Goal: Task Accomplishment & Management: Manage account settings

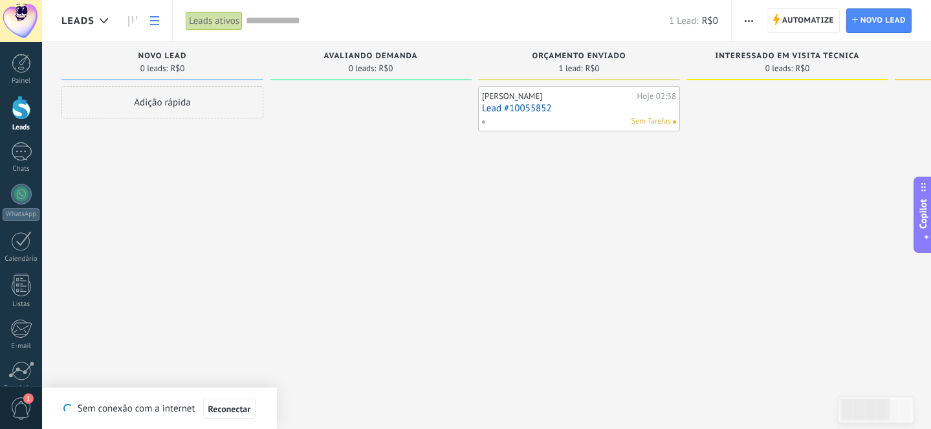
scroll to position [19, 0]
click at [35, 107] on link "Leads" at bounding box center [21, 114] width 42 height 36
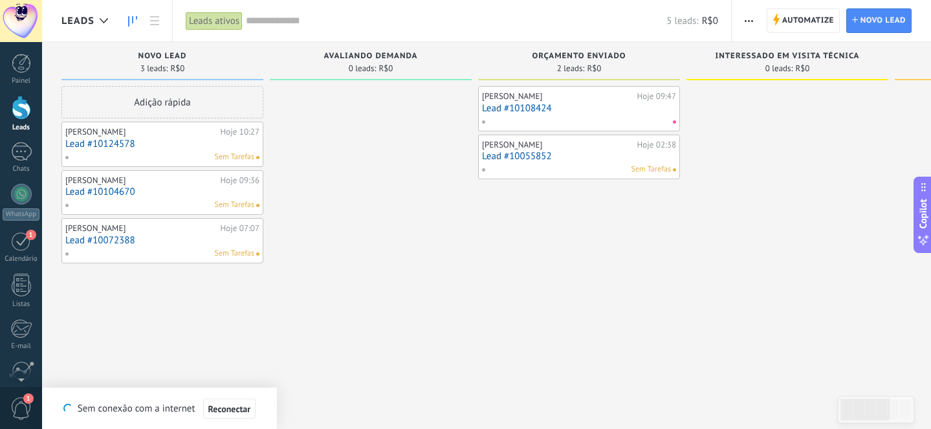
click at [111, 144] on link "Lead #10124578" at bounding box center [162, 143] width 194 height 11
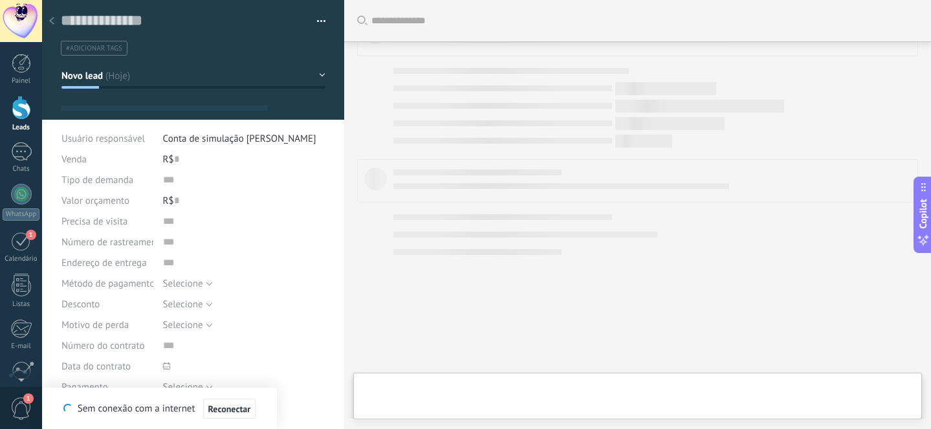
type textarea "**********"
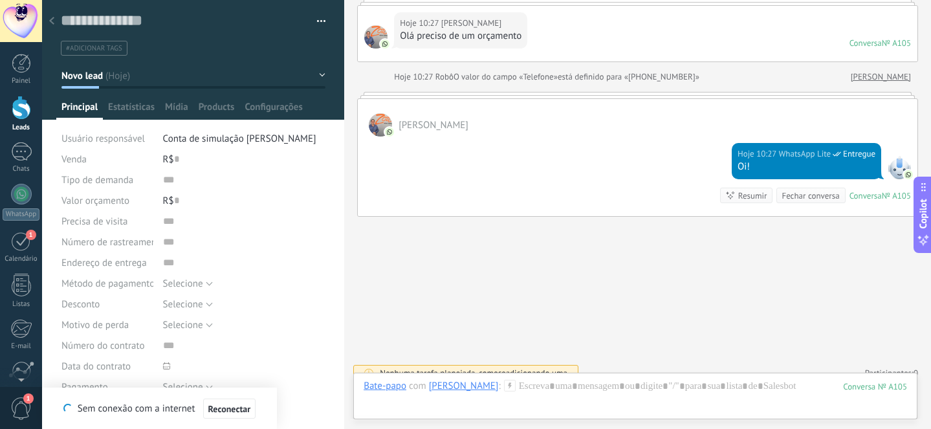
scroll to position [105, 0]
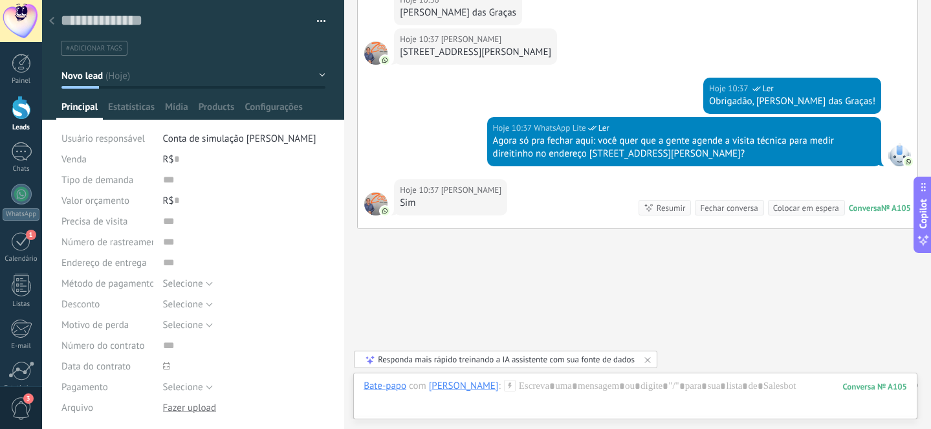
scroll to position [1293, 0]
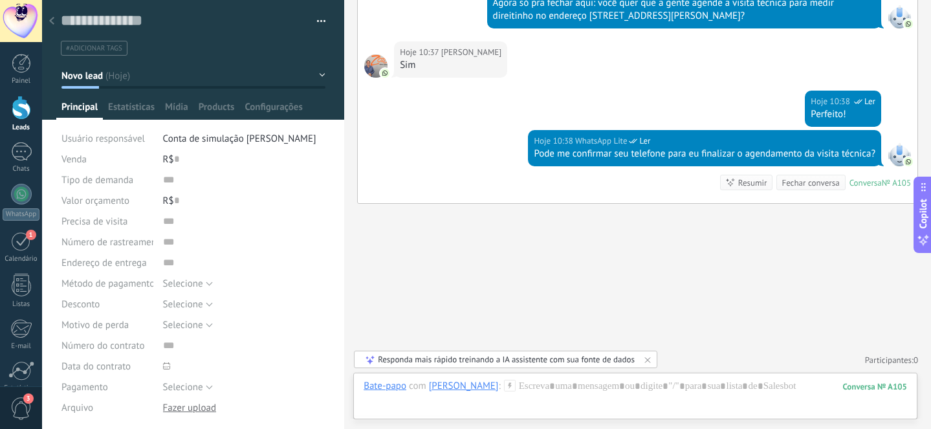
scroll to position [630, 0]
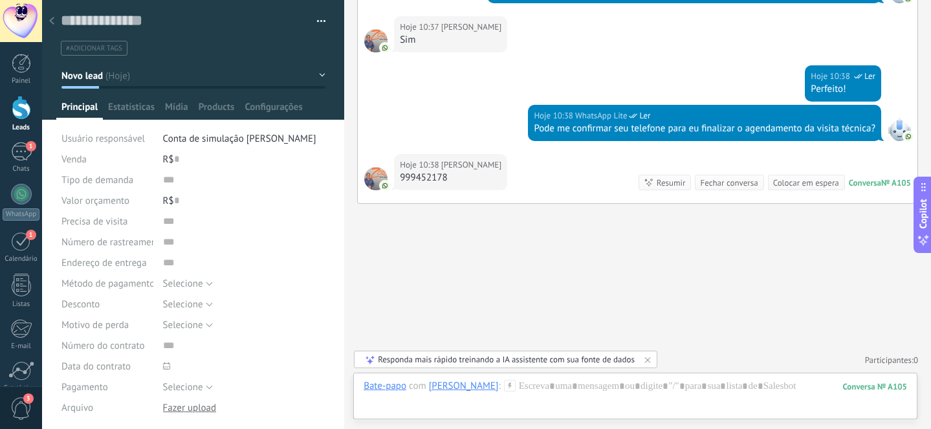
type input "**********"
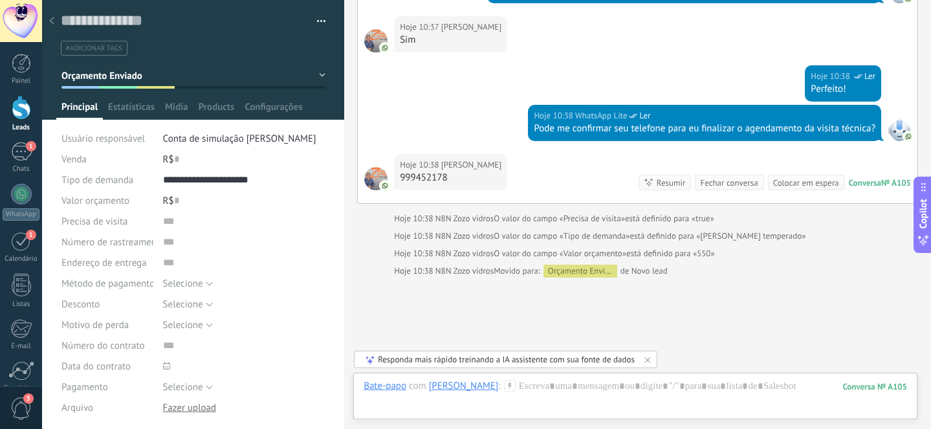
type input "***"
type input "****"
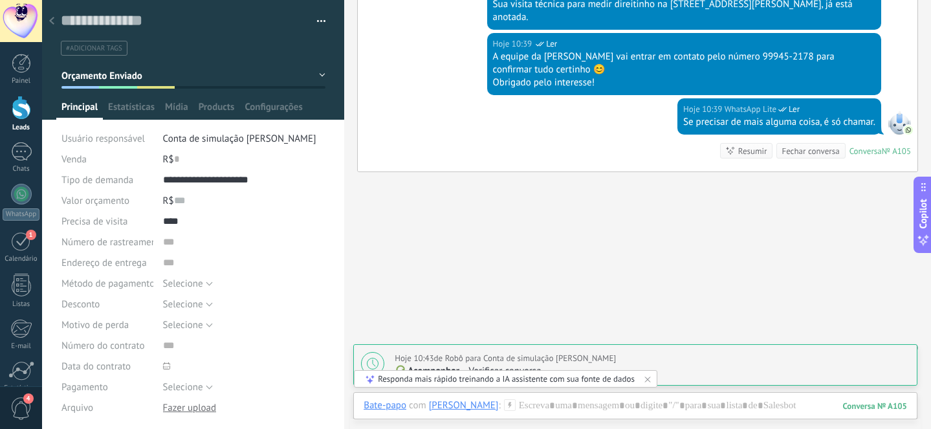
scroll to position [1029, 0]
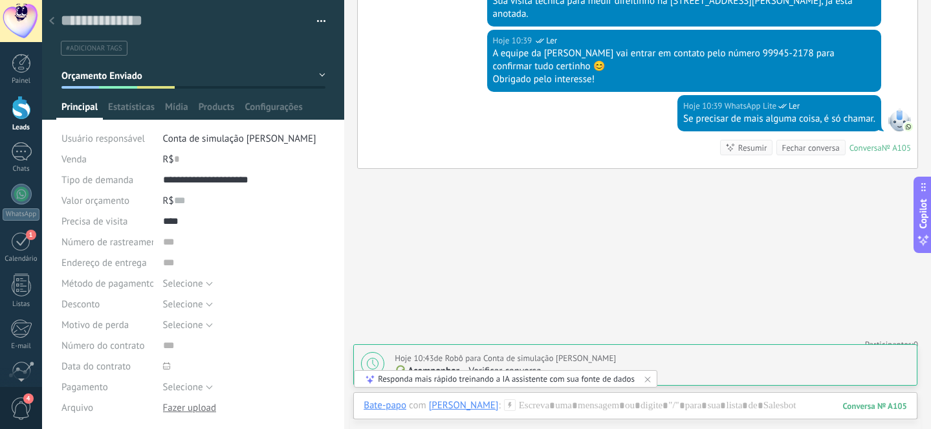
click at [37, 111] on link "Leads" at bounding box center [21, 114] width 42 height 36
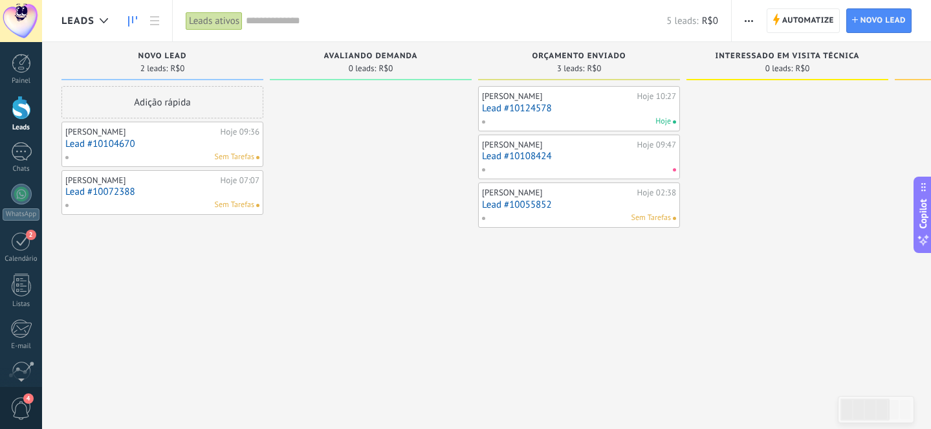
click at [541, 111] on link "Lead #10124578" at bounding box center [579, 108] width 194 height 11
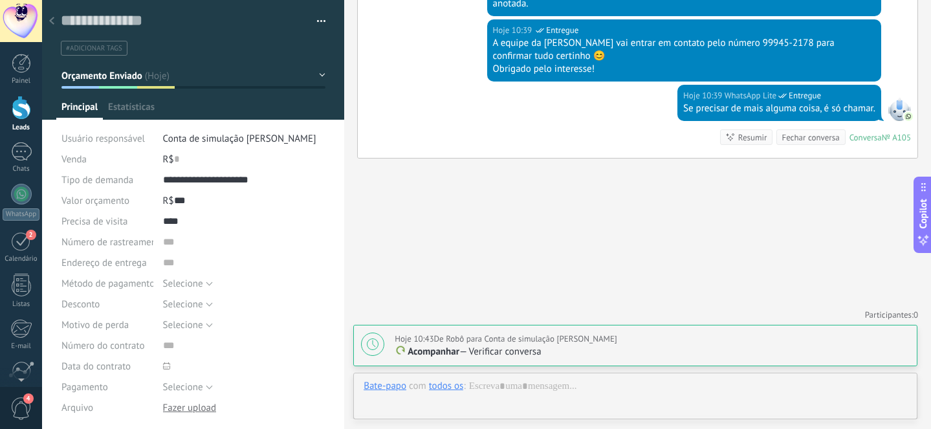
scroll to position [19, 0]
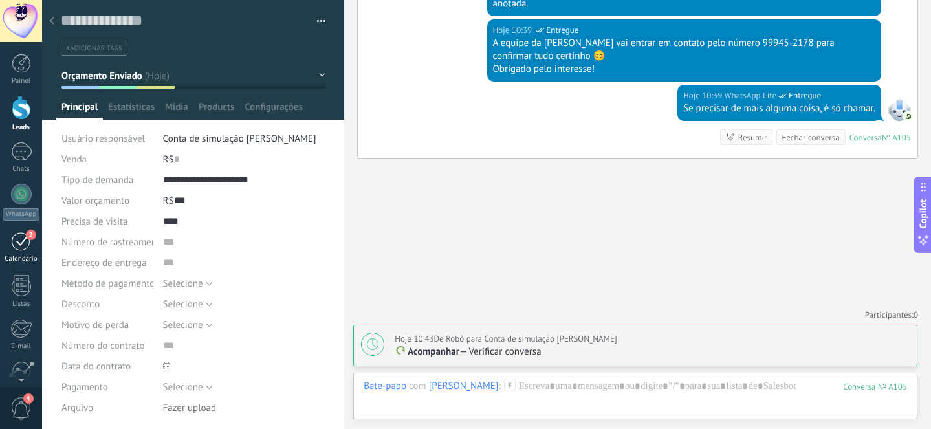
click at [25, 253] on link "2 Calendário" at bounding box center [21, 247] width 42 height 32
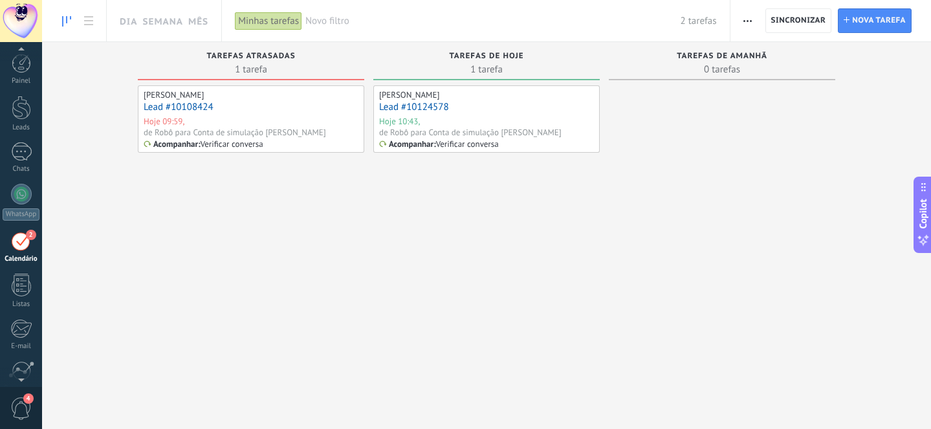
scroll to position [38, 0]
click at [30, 127] on div "Chats" at bounding box center [22, 131] width 38 height 8
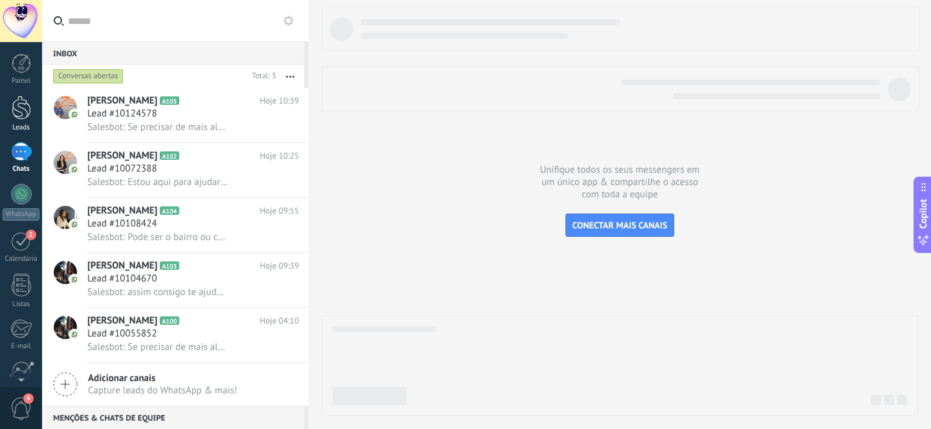
click at [25, 121] on link "Leads" at bounding box center [21, 114] width 42 height 36
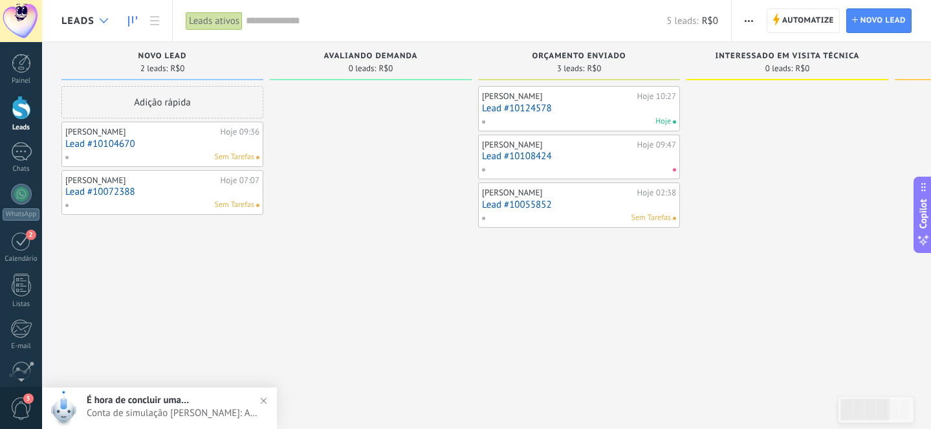
click at [99, 28] on div at bounding box center [103, 20] width 21 height 25
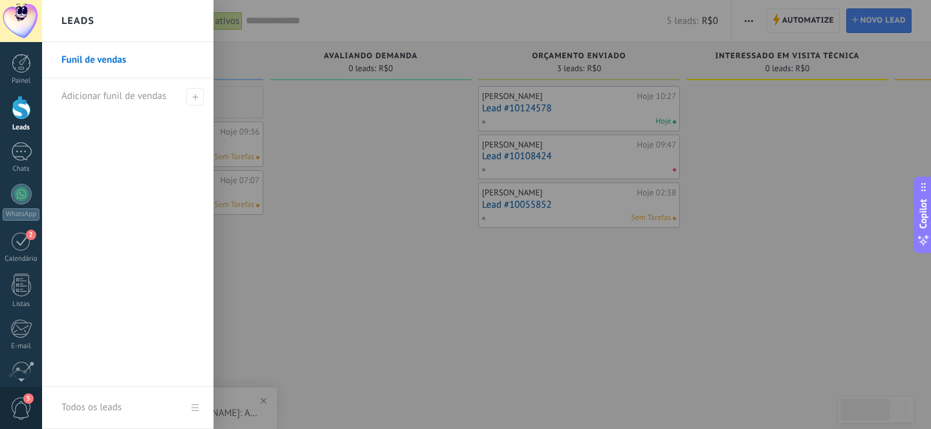
click at [328, 79] on div at bounding box center [507, 214] width 931 height 429
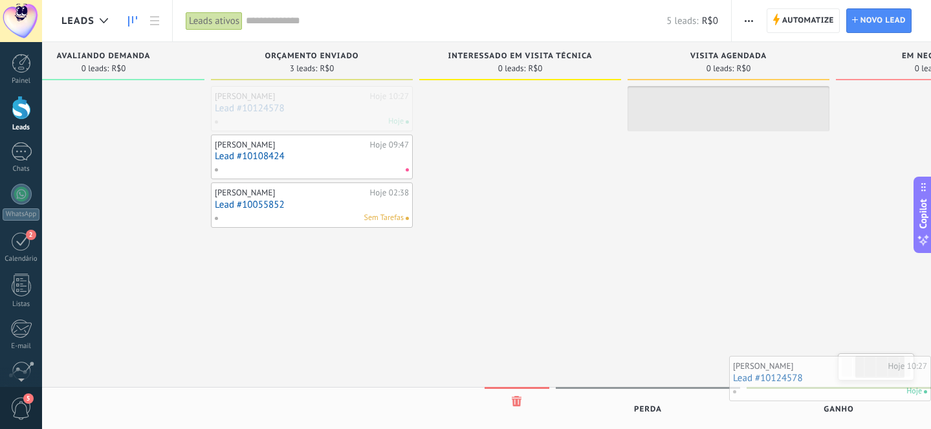
scroll to position [0, 282]
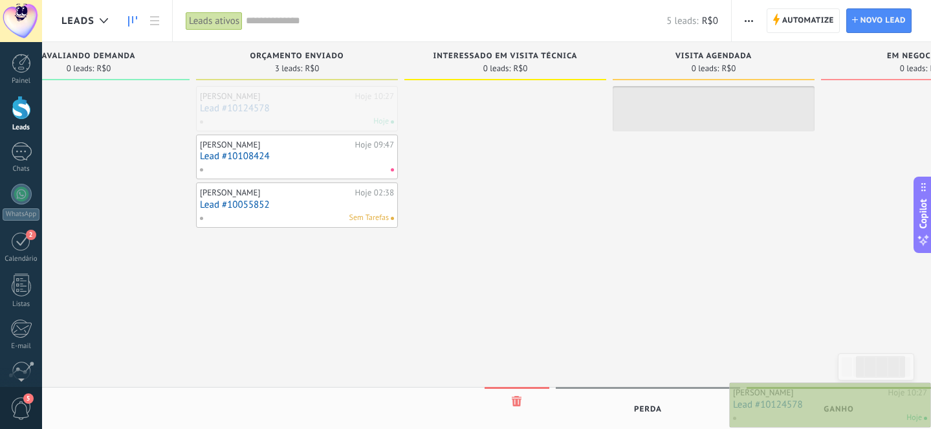
drag, startPoint x: 379, startPoint y: 107, endPoint x: 815, endPoint y: 402, distance: 526.6
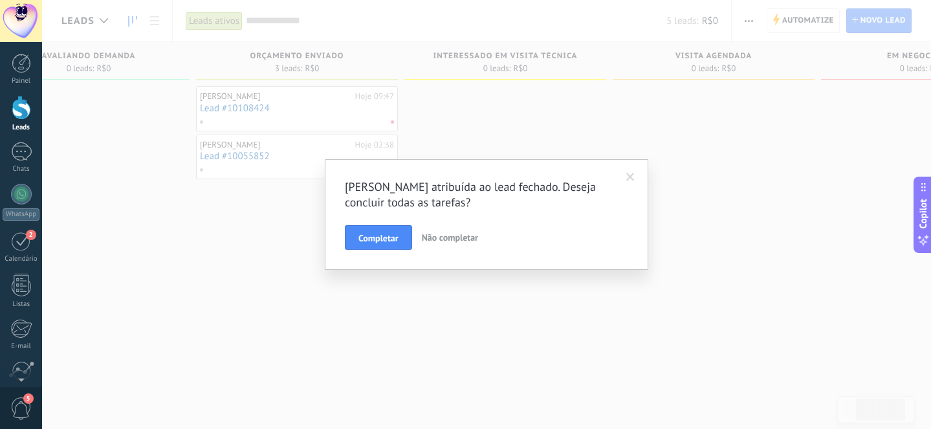
click at [223, 222] on div "Tarefa atribuída ao lead fechado. Deseja concluir todas as tarefas? Completar N…" at bounding box center [486, 214] width 889 height 429
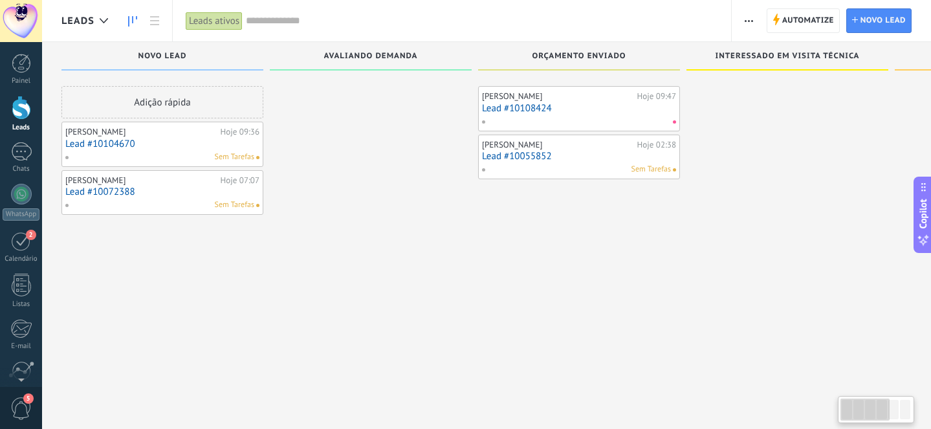
click at [89, 16] on span "Leads" at bounding box center [77, 21] width 33 height 12
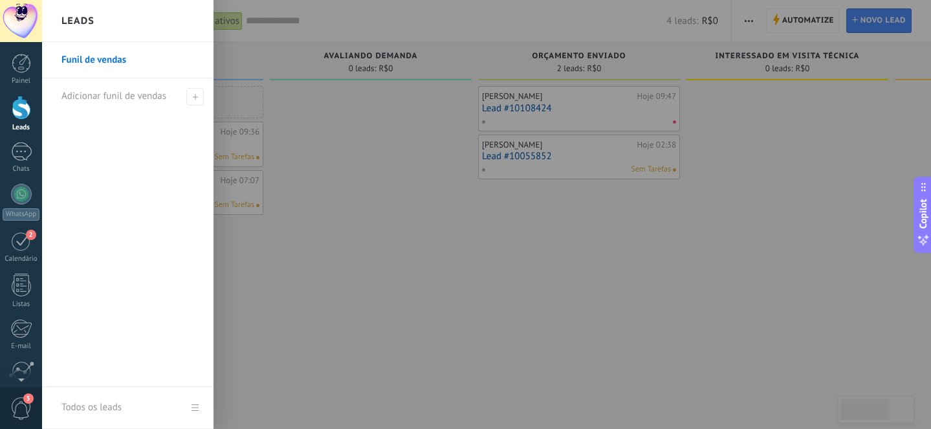
click at [380, 104] on div at bounding box center [507, 214] width 931 height 429
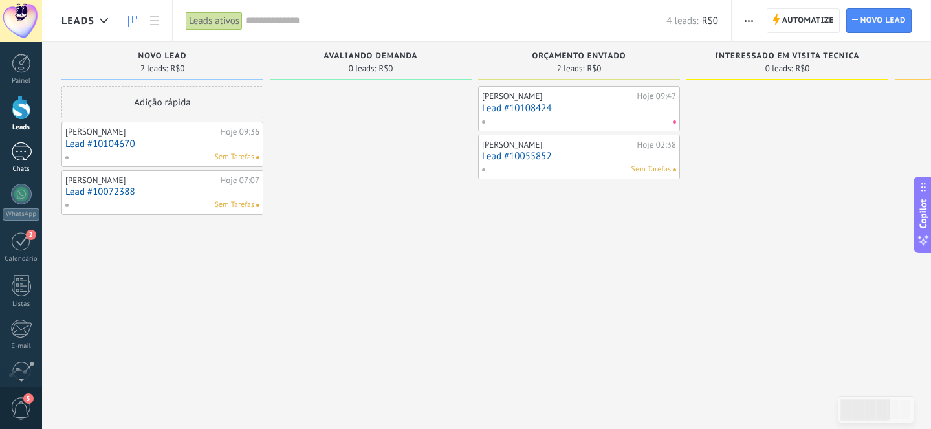
click at [16, 156] on div "1" at bounding box center [21, 151] width 21 height 19
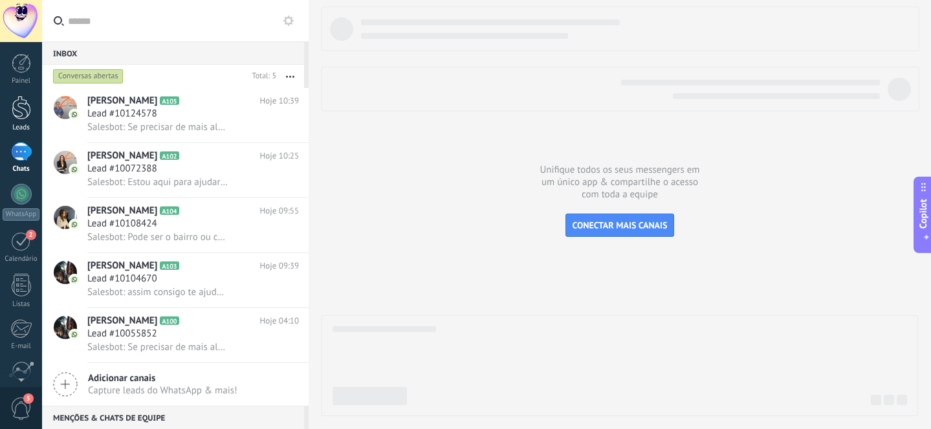
click at [25, 104] on div at bounding box center [21, 108] width 19 height 24
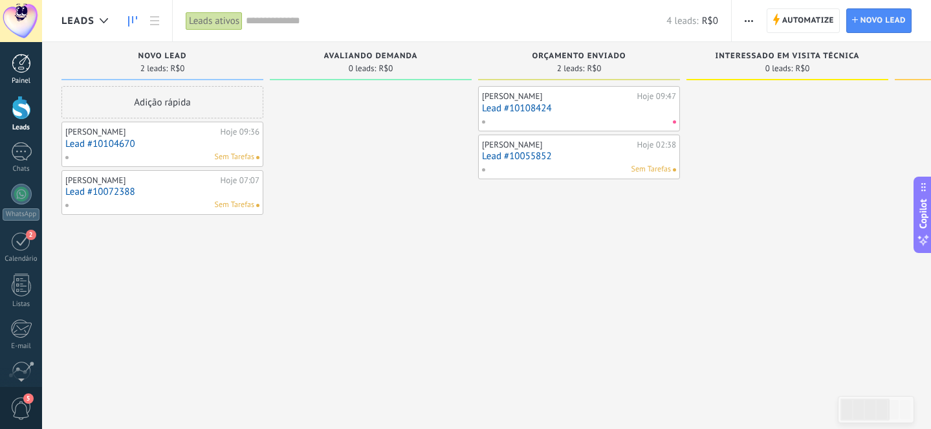
click at [27, 71] on div at bounding box center [21, 63] width 19 height 19
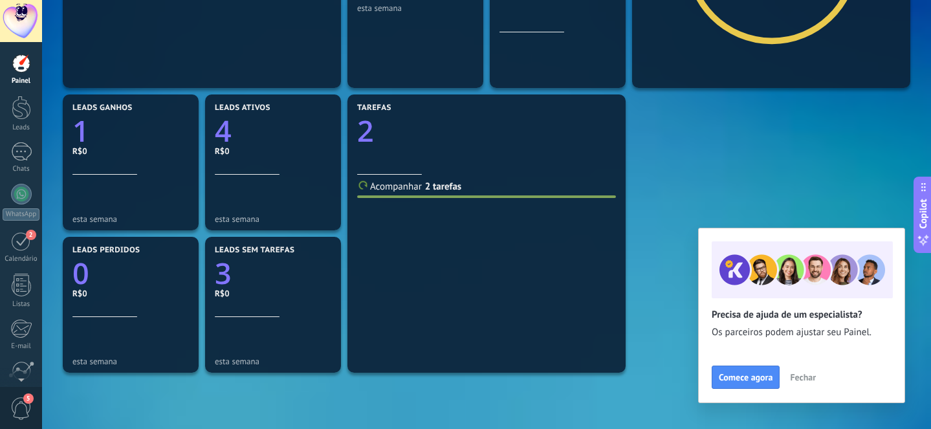
scroll to position [359, 0]
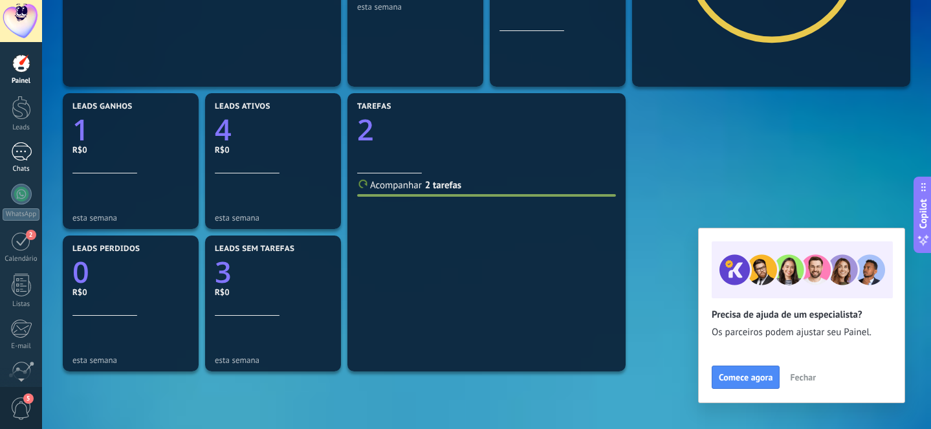
click at [26, 149] on div "1" at bounding box center [21, 151] width 21 height 19
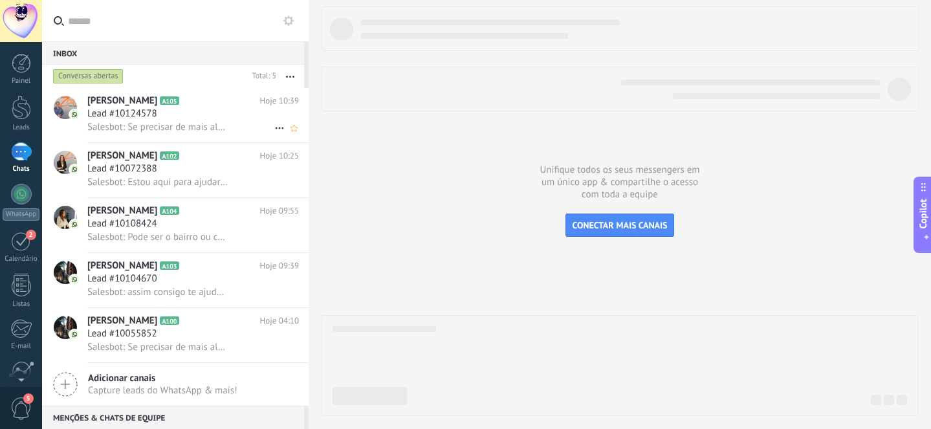
click at [118, 110] on span "Lead #10124578" at bounding box center [122, 113] width 70 height 13
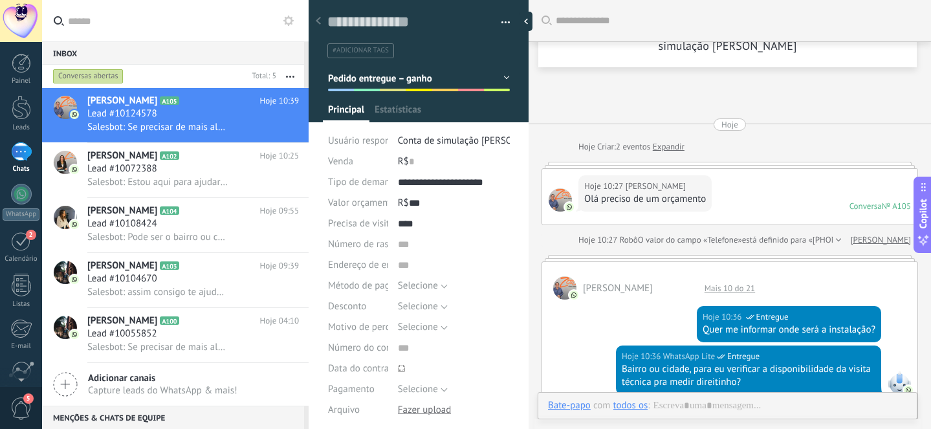
type textarea "**********"
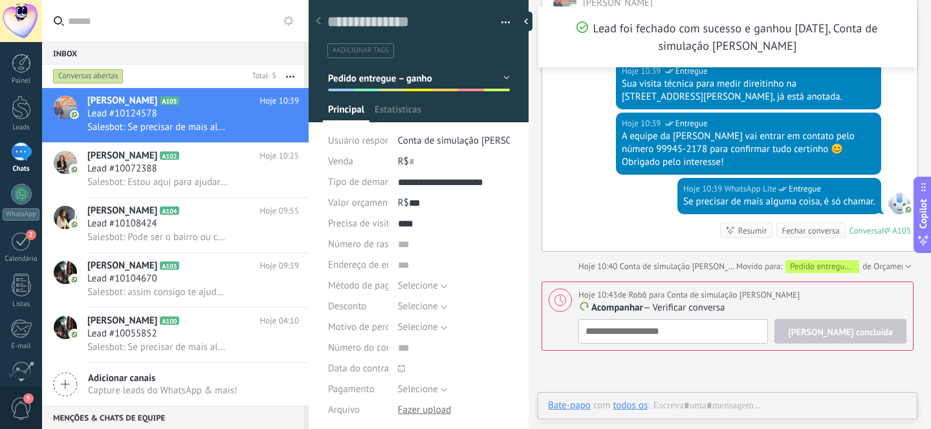
scroll to position [19, 0]
click at [191, 170] on div "Lead #10072388" at bounding box center [193, 168] width 212 height 13
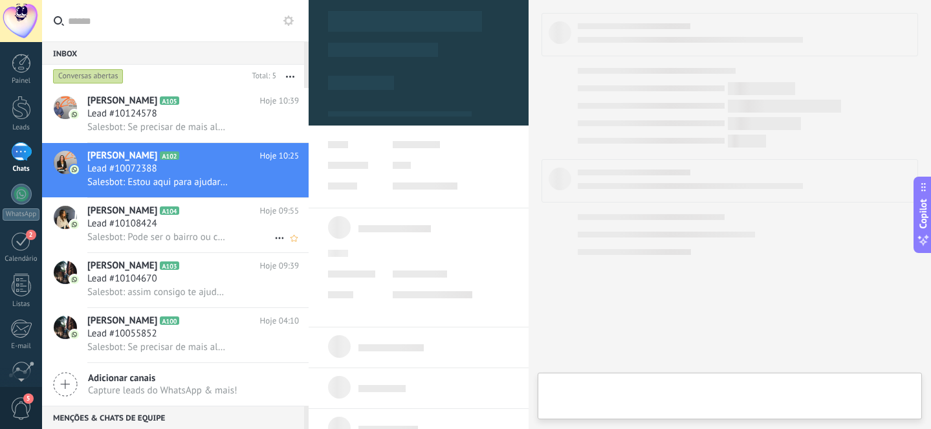
click at [193, 219] on div "Lead #10108424" at bounding box center [193, 223] width 212 height 13
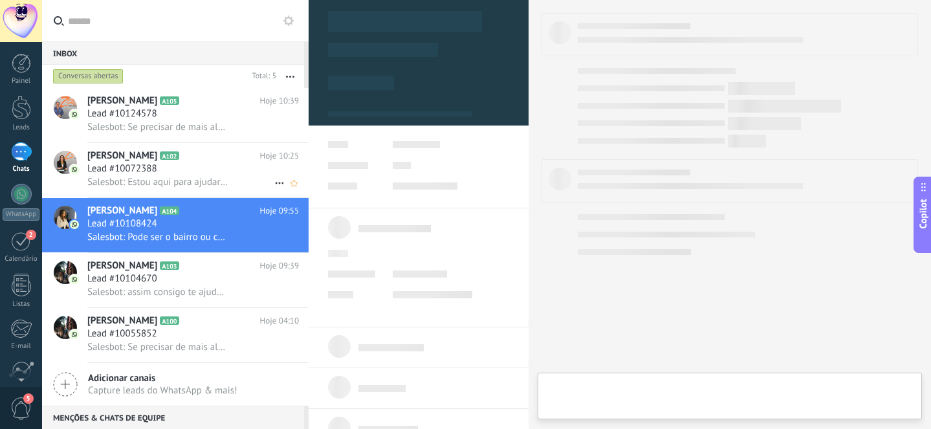
click at [199, 167] on div "Lead #10072388" at bounding box center [193, 168] width 212 height 13
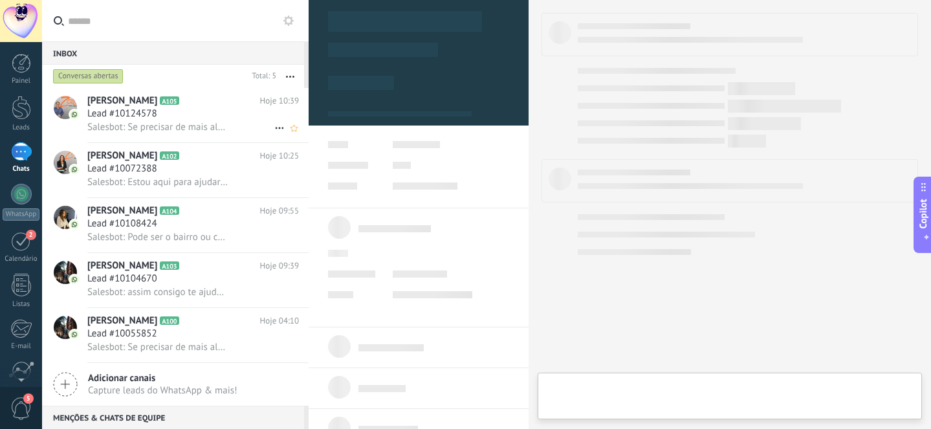
scroll to position [19, 0]
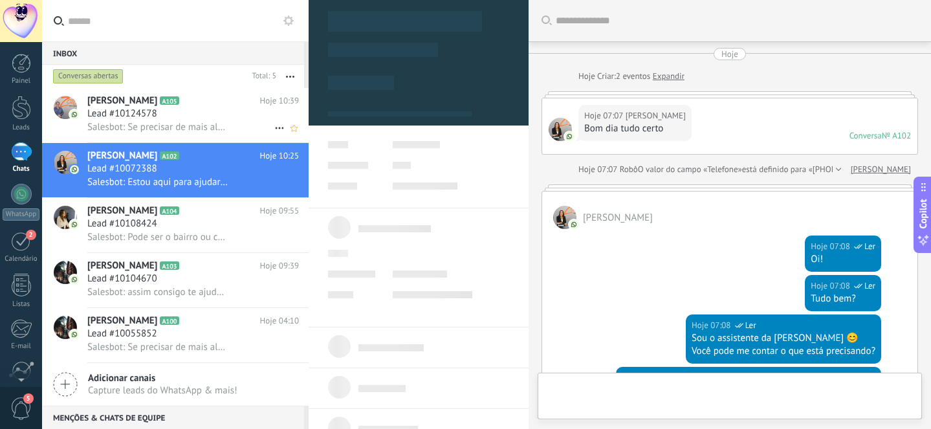
click at [212, 122] on span "Salesbot: Se precisar de mais alguma coisa, é só chamar." at bounding box center [157, 127] width 140 height 12
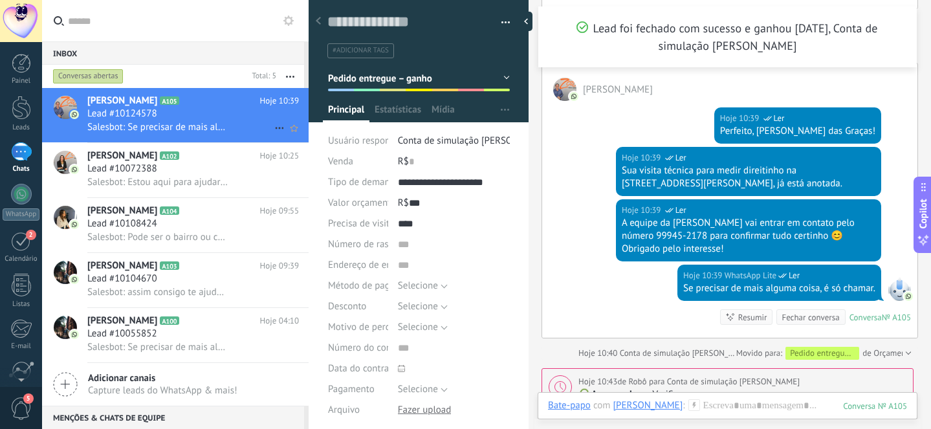
click at [192, 115] on div "Lead #10124578" at bounding box center [193, 113] width 212 height 13
click at [133, 173] on span "Lead #10072388" at bounding box center [122, 168] width 70 height 13
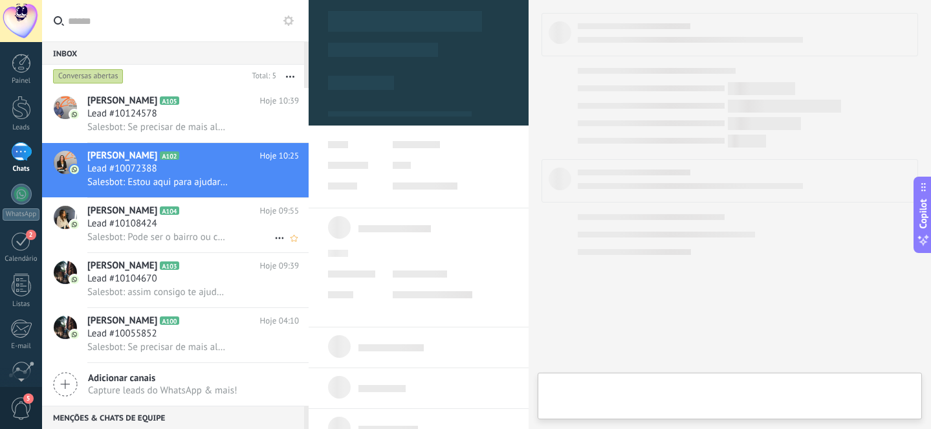
type textarea "**********"
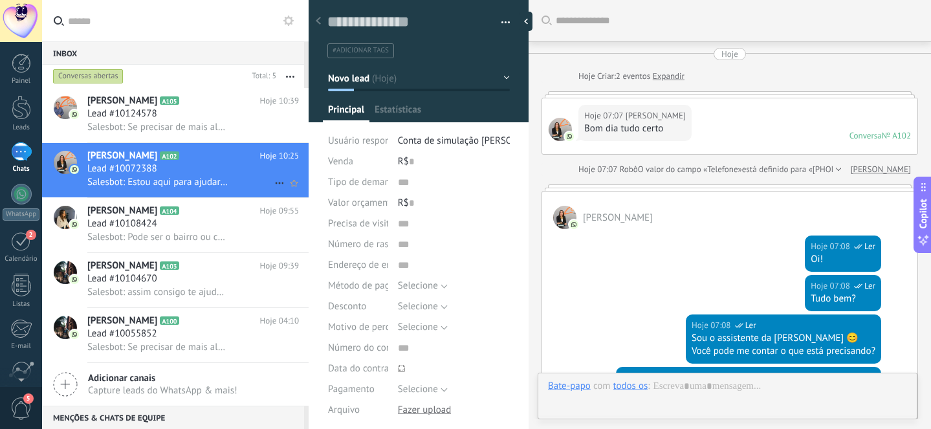
scroll to position [453, 0]
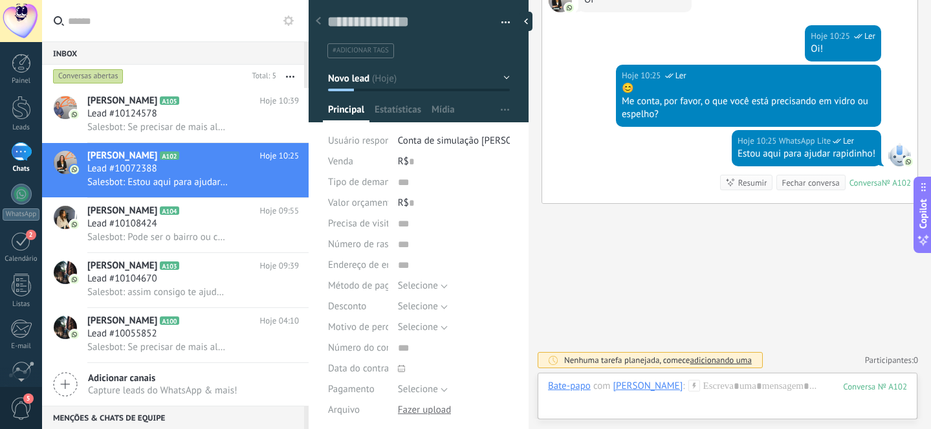
click at [370, 82] on button "Novo lead" at bounding box center [419, 78] width 182 height 23
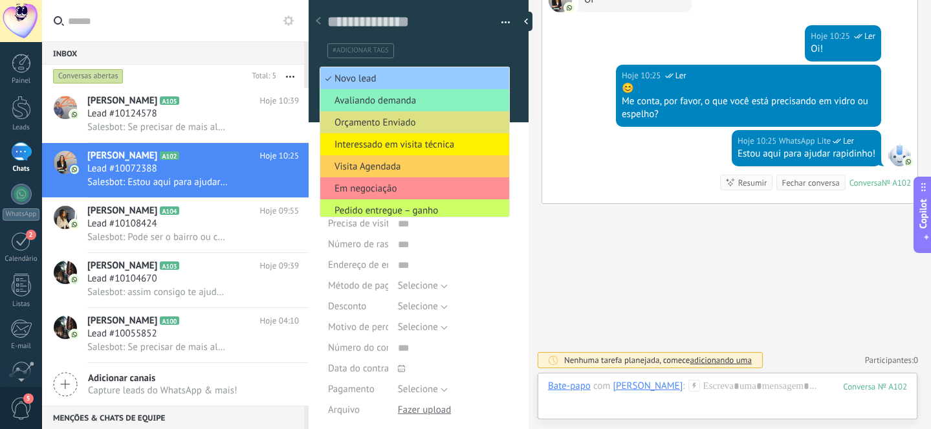
click at [574, 112] on div "Hoje 10:25 WhatsApp Lite Ler 😊 Me conta, por favor, o que você está precisando …" at bounding box center [729, 97] width 375 height 65
